Goal: Task Accomplishment & Management: Manage account settings

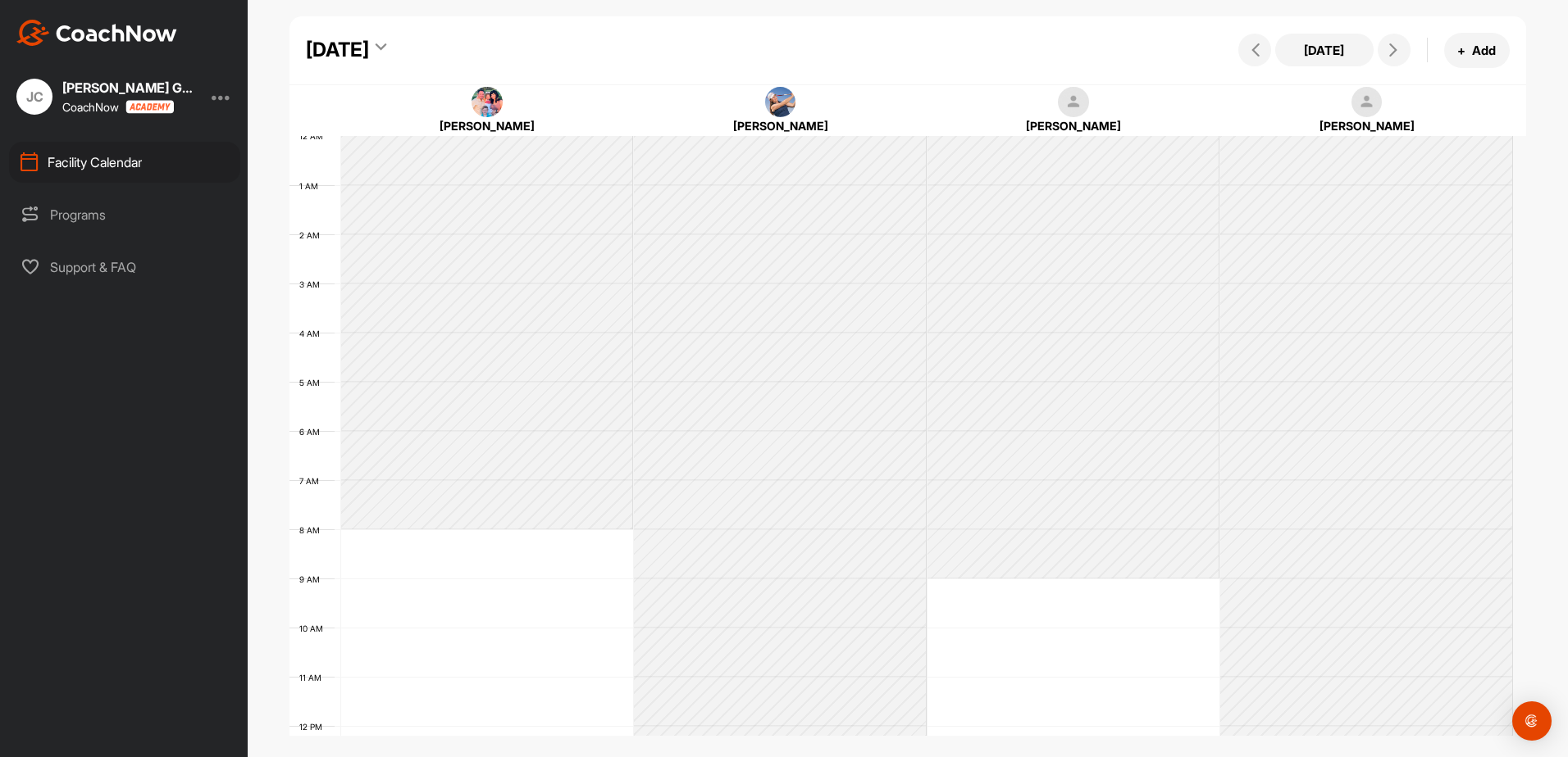
scroll to position [283, 0]
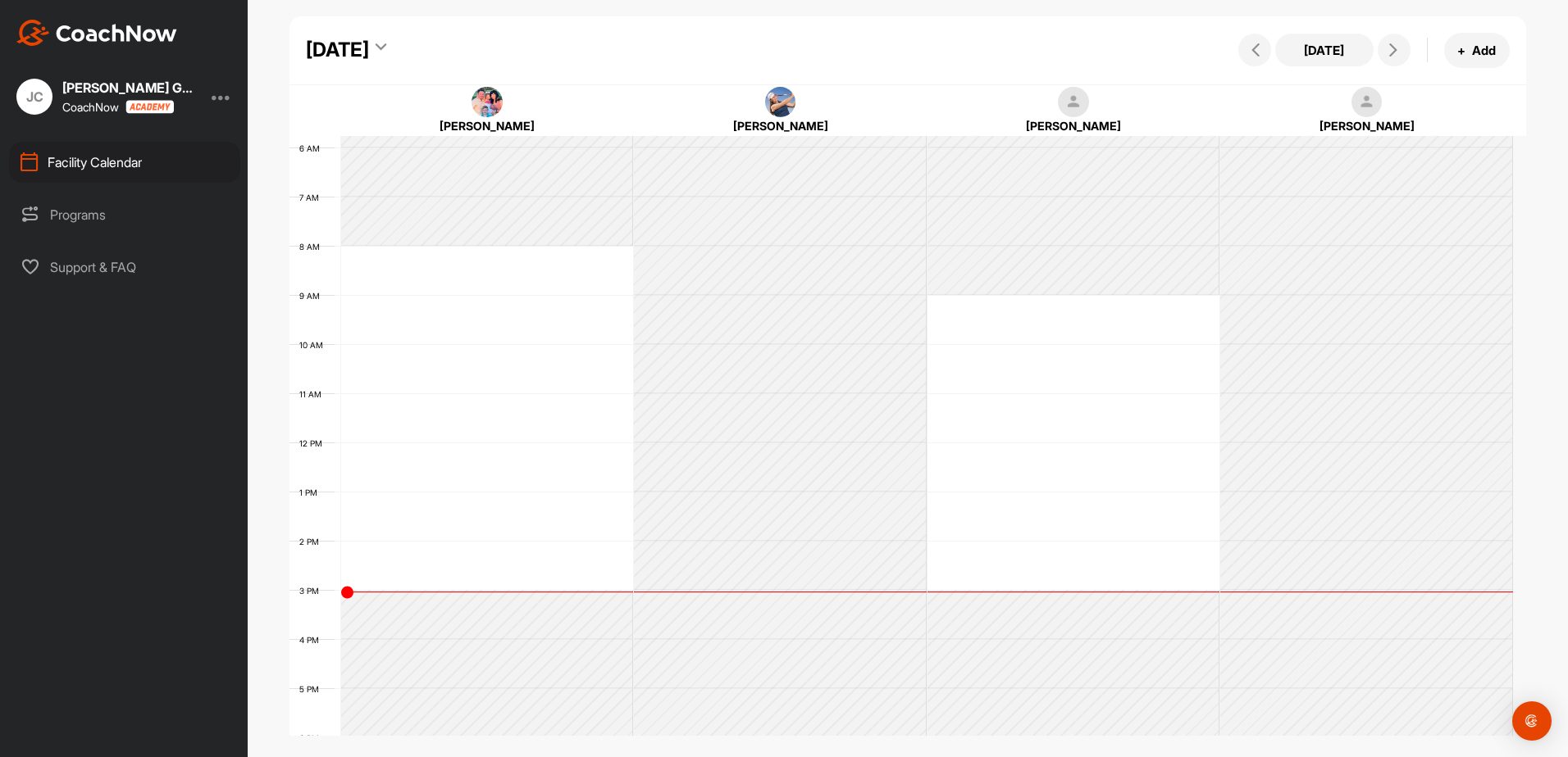
click at [227, 98] on div at bounding box center [221, 96] width 19 height 19
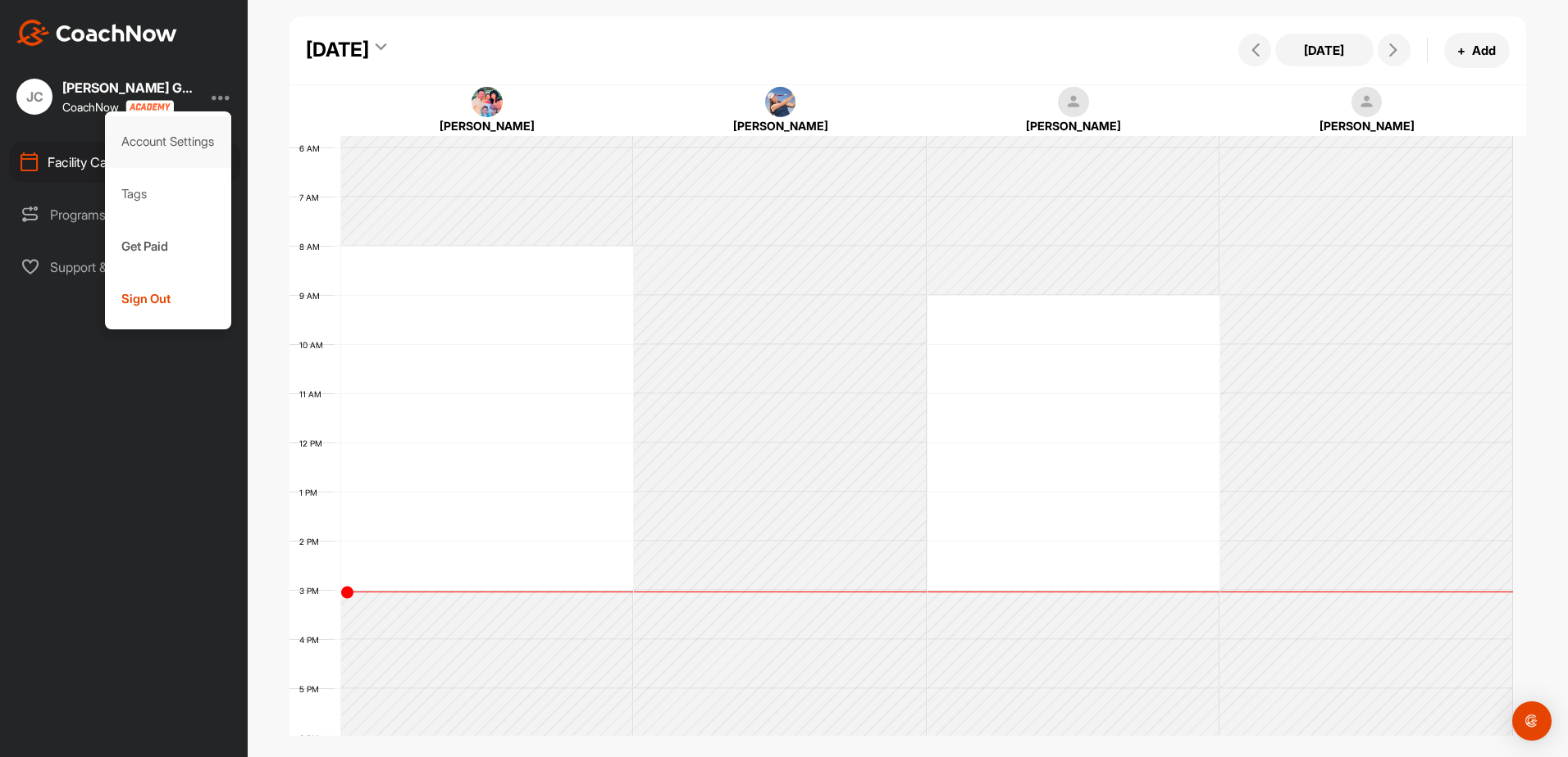
click at [185, 137] on div "Account Settings" at bounding box center [168, 142] width 127 height 52
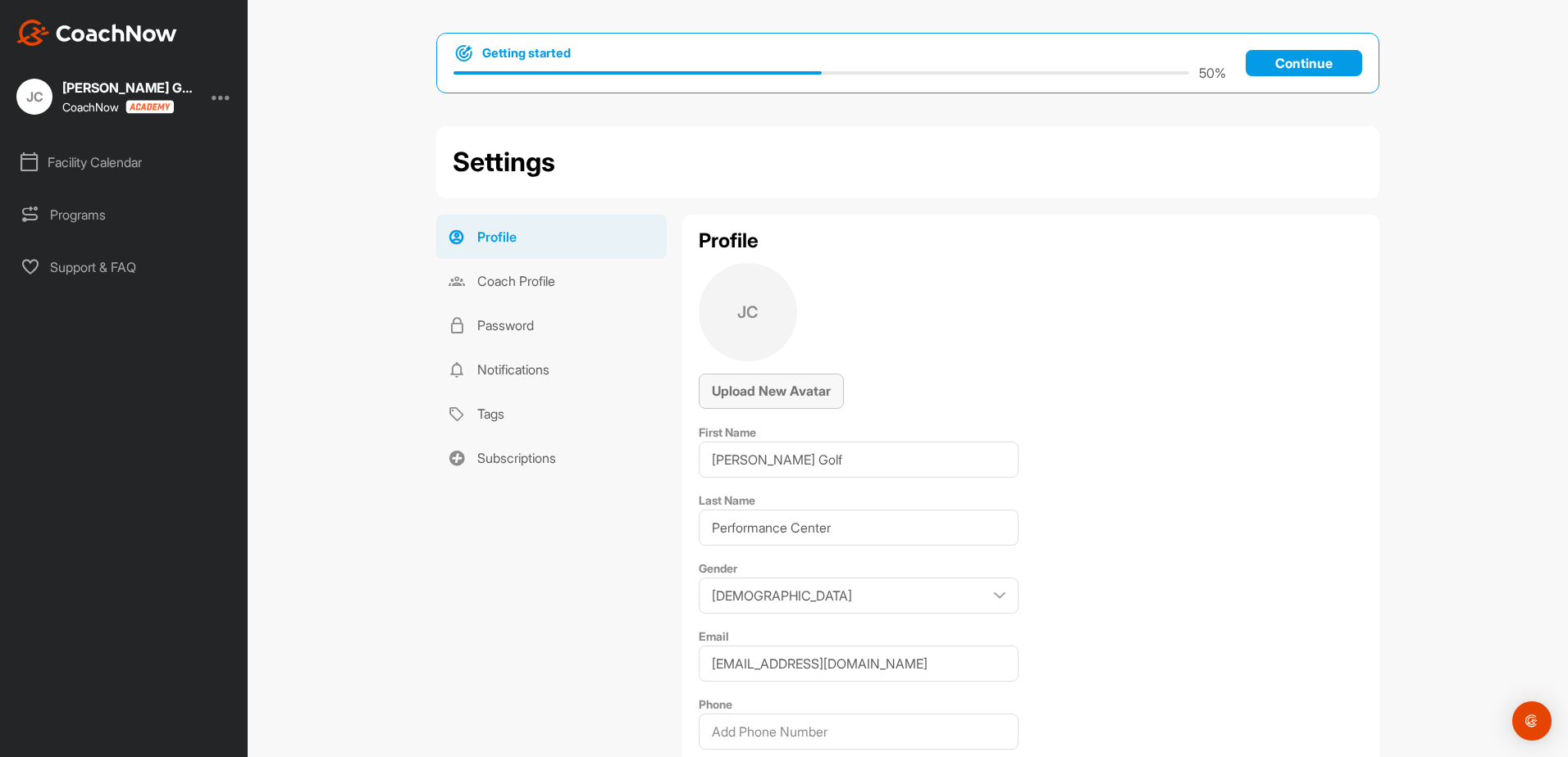
click at [760, 394] on span "Upload New Avatar" at bounding box center [771, 390] width 119 height 16
click at [773, 381] on div "Upload New Avatar" at bounding box center [771, 390] width 119 height 19
click at [766, 382] on div "Upload New Avatar" at bounding box center [771, 390] width 119 height 19
click at [774, 309] on img at bounding box center [747, 312] width 99 height 99
click at [770, 381] on div "Upload New Avatar" at bounding box center [771, 390] width 119 height 19
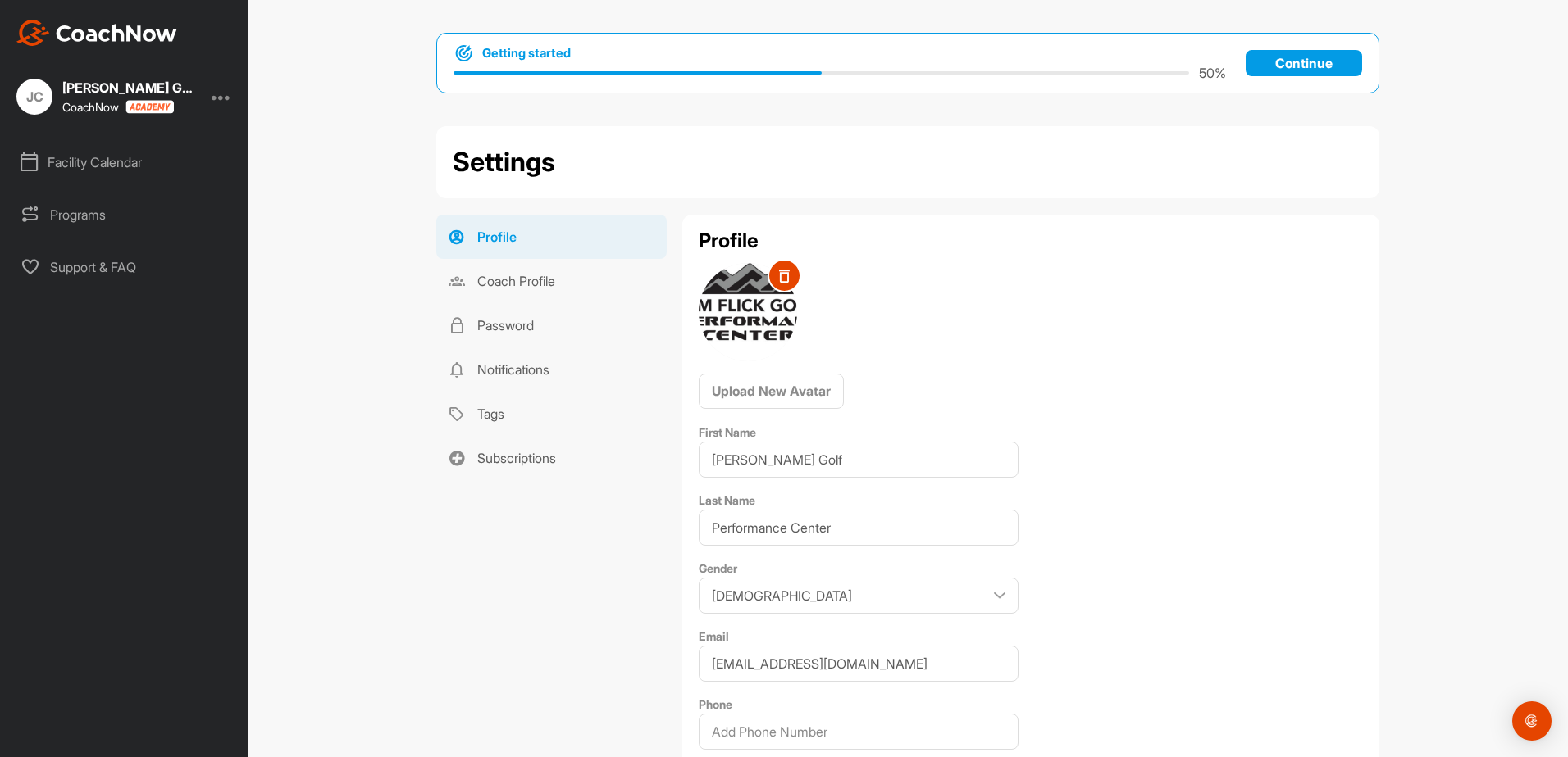
click at [966, 320] on div "Profile Upload New Avatar First Name [PERSON_NAME] Golf Last Name Performance C…" at bounding box center [1031, 616] width 697 height 803
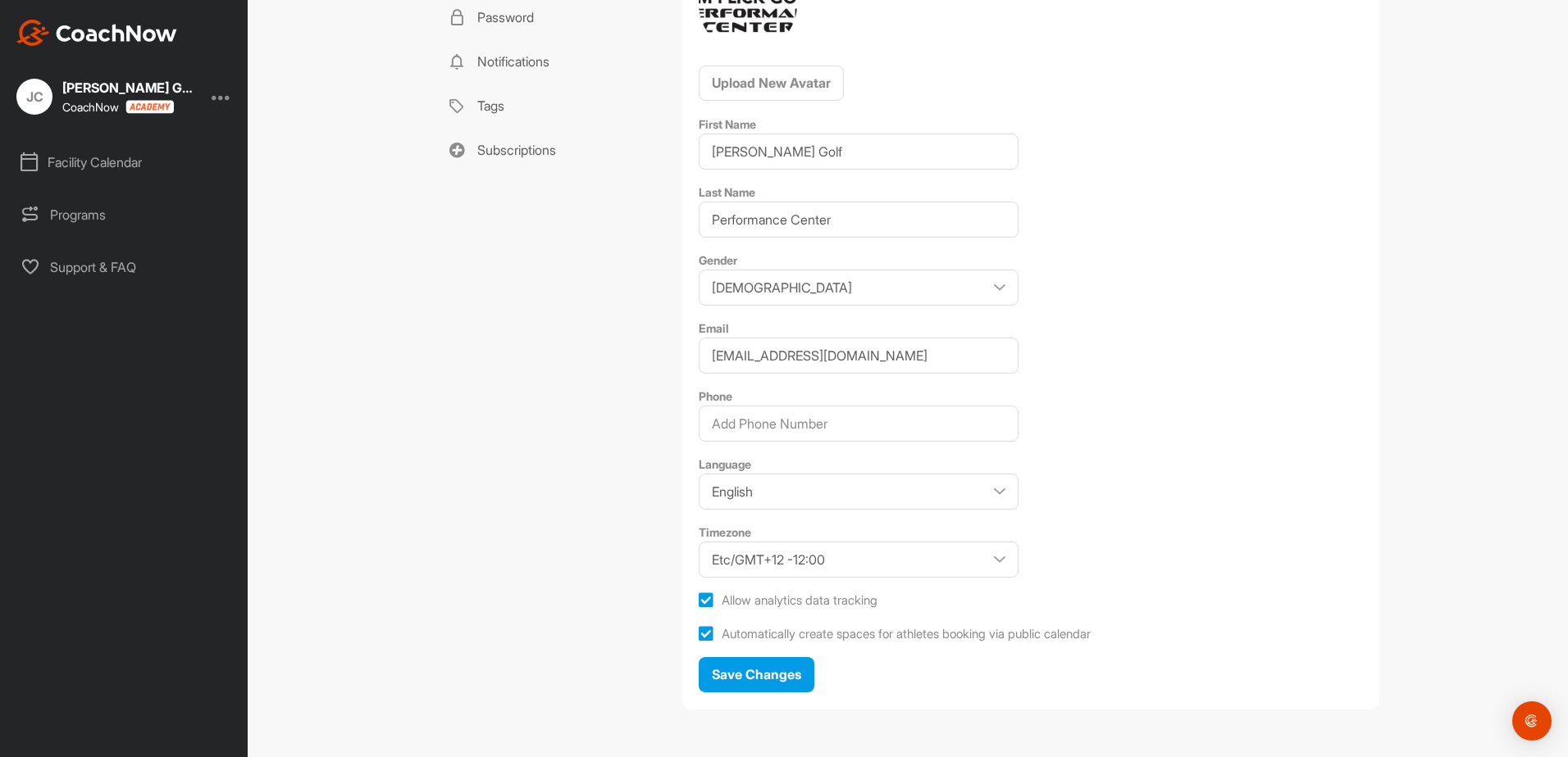
scroll to position [310, 0]
click at [788, 665] on span "Save Changes" at bounding box center [757, 672] width 89 height 16
click at [35, 99] on img at bounding box center [34, 96] width 36 height 36
click at [16, 27] on img at bounding box center [96, 32] width 161 height 26
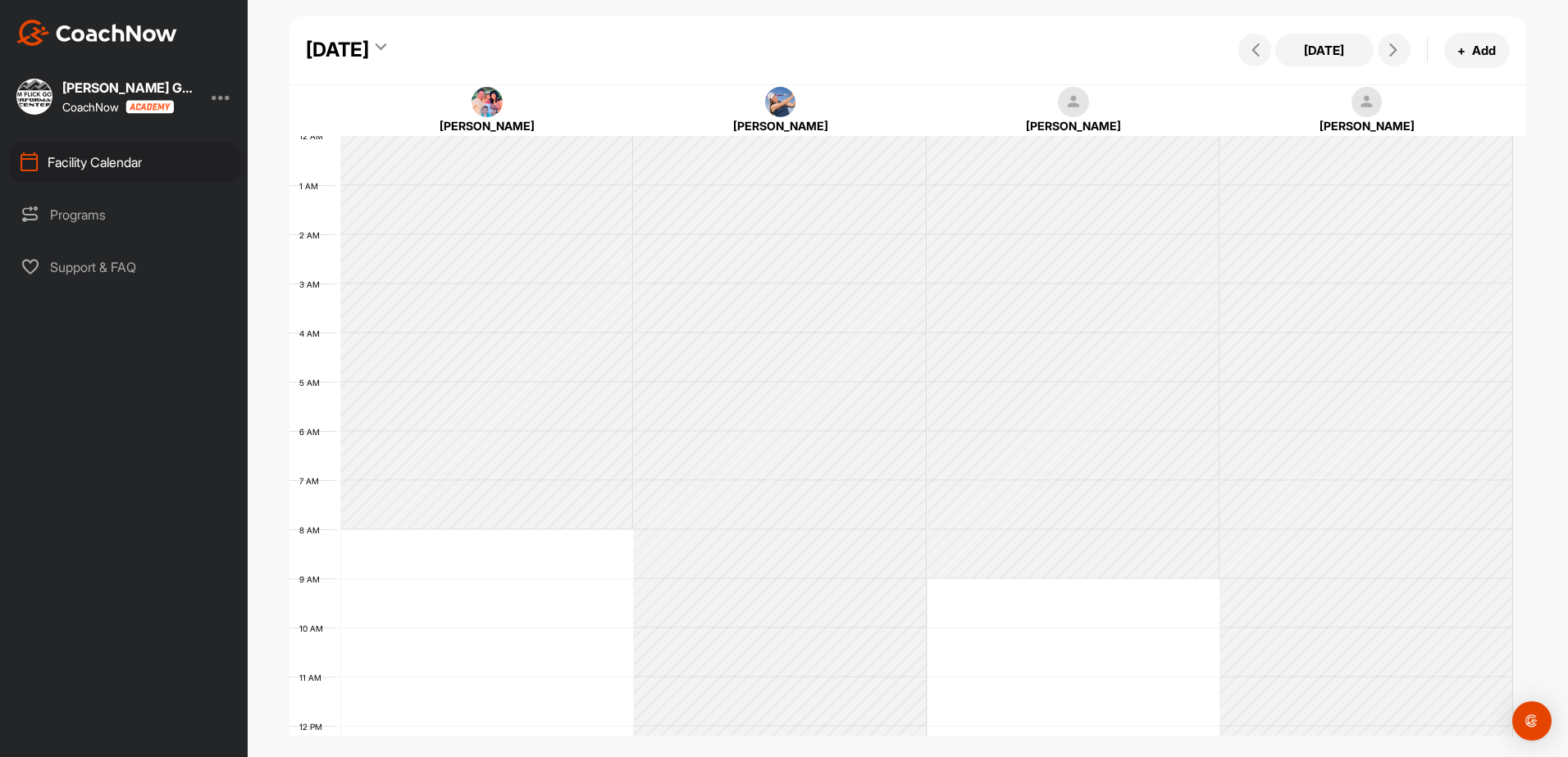
scroll to position [283, 0]
